Goal: Task Accomplishment & Management: Manage account settings

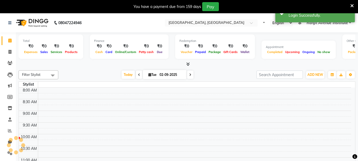
select select "en"
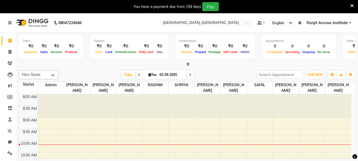
click at [10, 22] on icon at bounding box center [9, 23] width 3 height 4
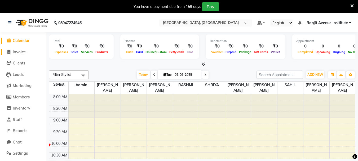
click at [17, 52] on span "Invoice" at bounding box center [19, 51] width 13 height 5
select select "service"
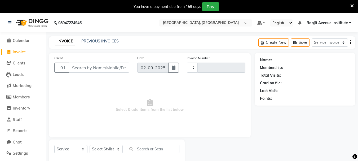
type input "0393"
select select "8033"
click at [90, 39] on link "PREVIOUS INVOICES" at bounding box center [99, 41] width 37 height 5
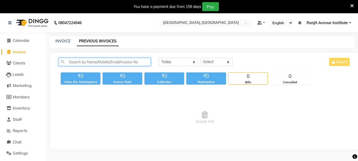
click at [130, 63] on input "text" at bounding box center [105, 62] width 92 height 8
click at [193, 34] on div "08047224946 Select Location × Colour Lounge Academy, Ranjit Avenue Default Pane…" at bounding box center [179, 93] width 358 height 161
click at [310, 134] on span "Empty list" at bounding box center [205, 117] width 292 height 53
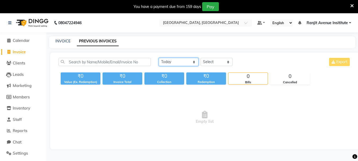
click at [167, 60] on select "[DATE] [DATE] Custom Range" at bounding box center [179, 62] width 40 height 8
select select "range"
click at [159, 58] on select "[DATE] [DATE] Custom Range" at bounding box center [179, 62] width 40 height 8
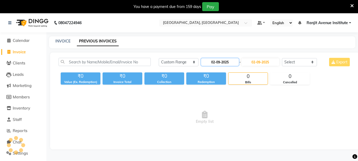
click at [223, 64] on input "02-09-2025" at bounding box center [220, 61] width 38 height 7
select select "9"
select select "2025"
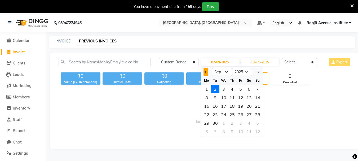
click at [206, 75] on button "Previous month" at bounding box center [205, 72] width 5 height 8
select select "8"
click at [213, 115] on div "19" at bounding box center [215, 114] width 8 height 8
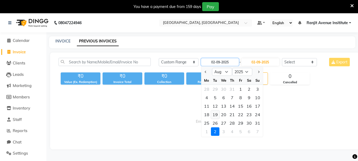
type input "[DATE]"
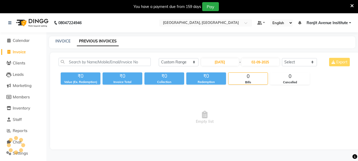
click at [279, 66] on div "[DATE] [DATE] Custom Range [DATE] - [DATE] Select Service Invoice Product Invoi…" at bounding box center [255, 64] width 200 height 12
click at [268, 59] on input "02-09-2025" at bounding box center [260, 61] width 38 height 7
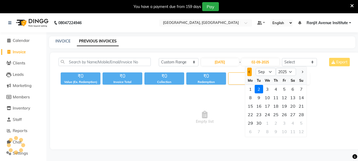
click at [249, 72] on span "Previous month" at bounding box center [249, 72] width 2 height 2
select select "8"
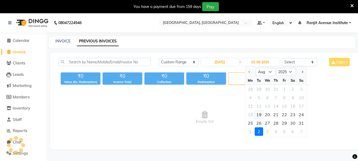
click at [259, 113] on div "19" at bounding box center [258, 114] width 8 height 8
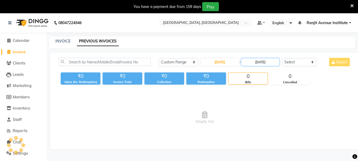
scroll to position [13, 0]
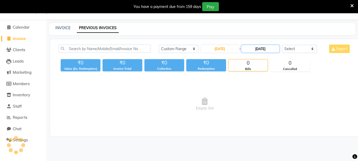
click at [271, 47] on input "[DATE]" at bounding box center [260, 48] width 38 height 7
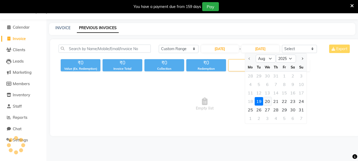
click at [267, 102] on div "20" at bounding box center [267, 101] width 8 height 8
type input "[DATE]"
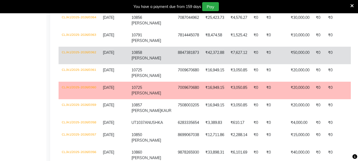
scroll to position [583, 0]
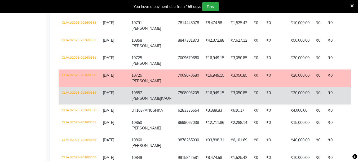
click at [133, 101] on span "10857 [PERSON_NAME]" at bounding box center [146, 95] width 30 height 10
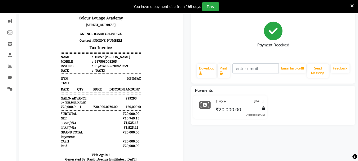
scroll to position [91, 0]
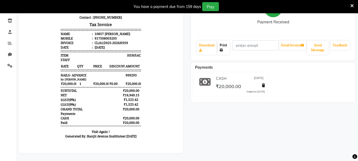
click at [227, 42] on link "Print" at bounding box center [223, 48] width 12 height 14
click at [225, 41] on link "Print" at bounding box center [223, 48] width 12 height 14
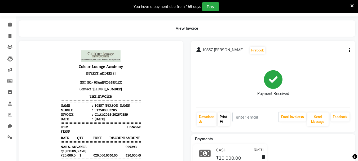
scroll to position [0, 0]
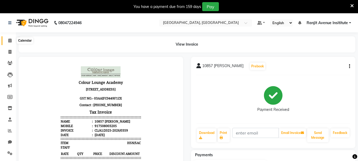
drag, startPoint x: 10, startPoint y: 38, endPoint x: 33, endPoint y: 37, distance: 23.6
click at [10, 39] on icon at bounding box center [9, 40] width 3 height 4
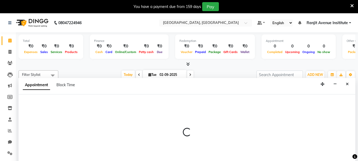
scroll to position [14, 0]
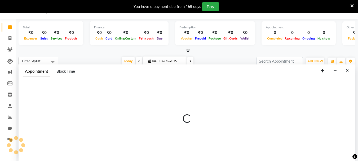
select select "71530"
select select "tentative"
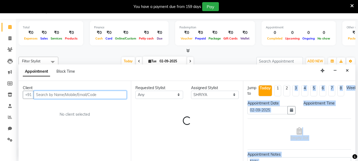
select select "585"
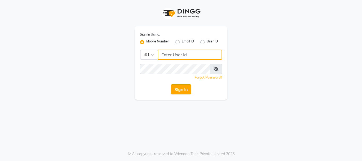
type input "9216555560"
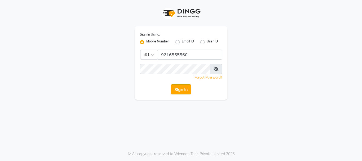
click at [183, 91] on button "Sign In" at bounding box center [181, 89] width 20 height 10
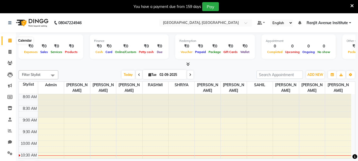
click at [7, 41] on span at bounding box center [9, 41] width 9 height 6
click at [65, 61] on div "Total ₹0 Expenses ₹0 Sales ₹0 Services ₹0 Products Finance ₹0 Cash ₹0 Card ₹0 O…" at bounding box center [187, 49] width 337 height 35
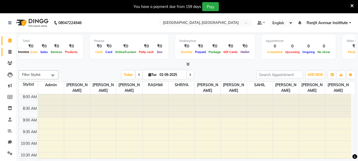
click at [12, 53] on span at bounding box center [9, 52] width 9 height 6
select select "service"
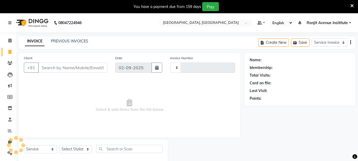
type input "0393"
select select "8033"
click at [98, 69] on input "Client" at bounding box center [72, 67] width 69 height 10
